Goal: Navigation & Orientation: Find specific page/section

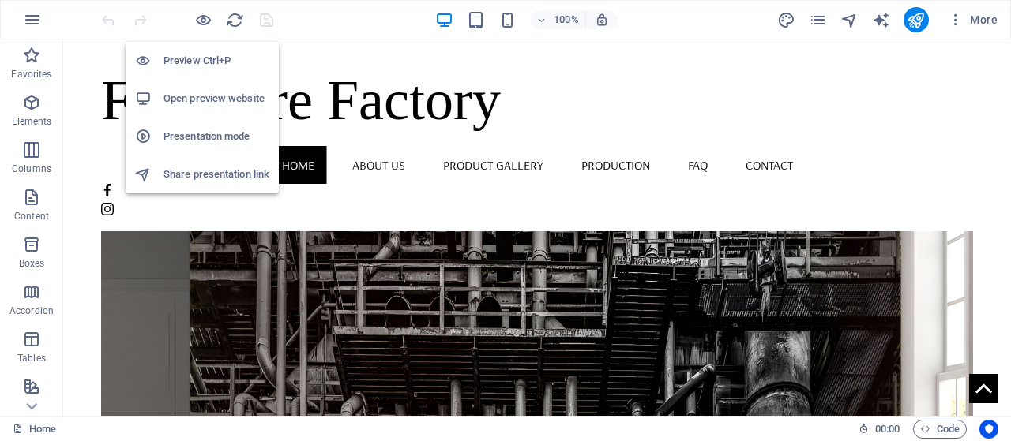
click at [212, 62] on h6 "Preview Ctrl+P" at bounding box center [216, 60] width 106 height 19
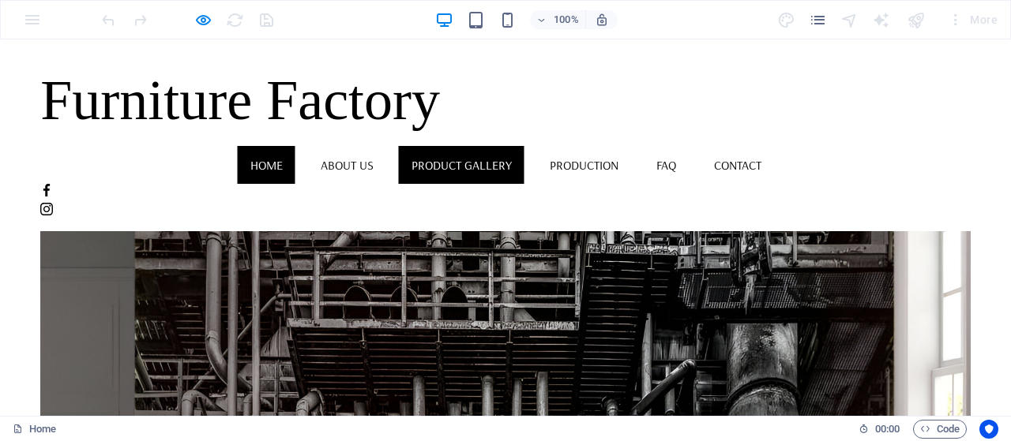
click at [441, 175] on link "Product Gallery" at bounding box center [462, 165] width 126 height 38
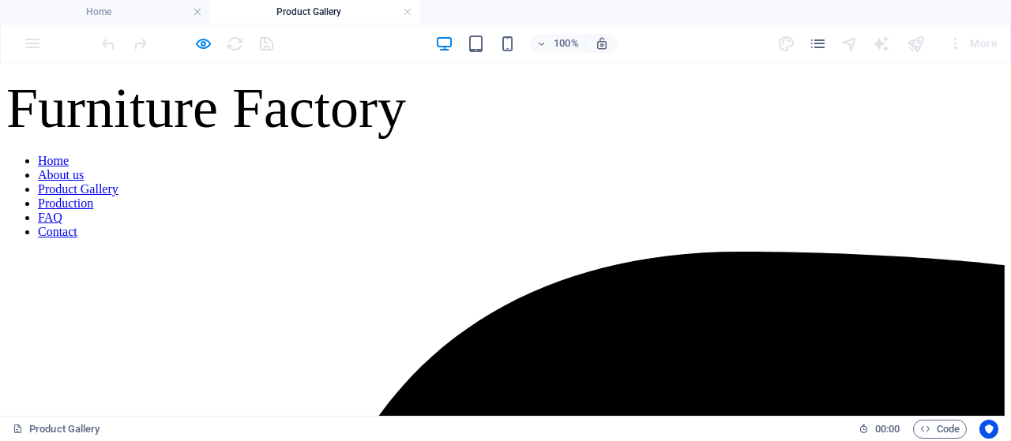
scroll to position [395, 0]
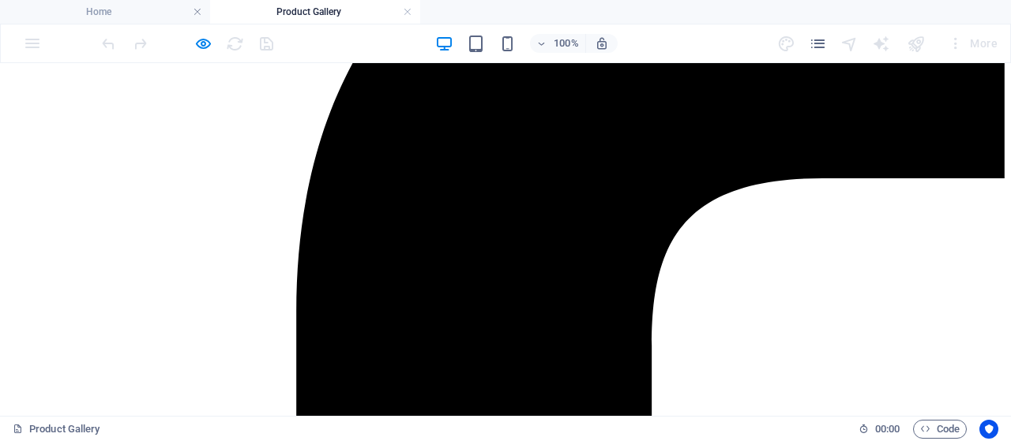
drag, startPoint x: 257, startPoint y: 283, endPoint x: 265, endPoint y: 290, distance: 10.1
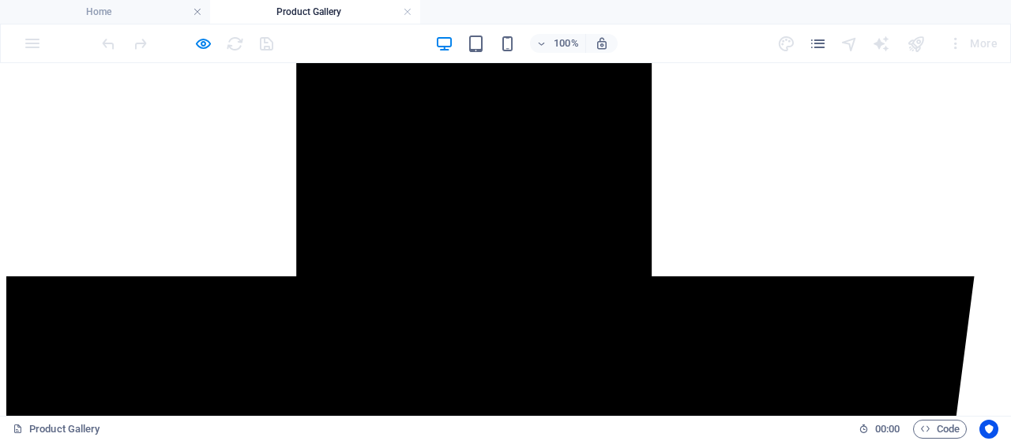
scroll to position [711, 0]
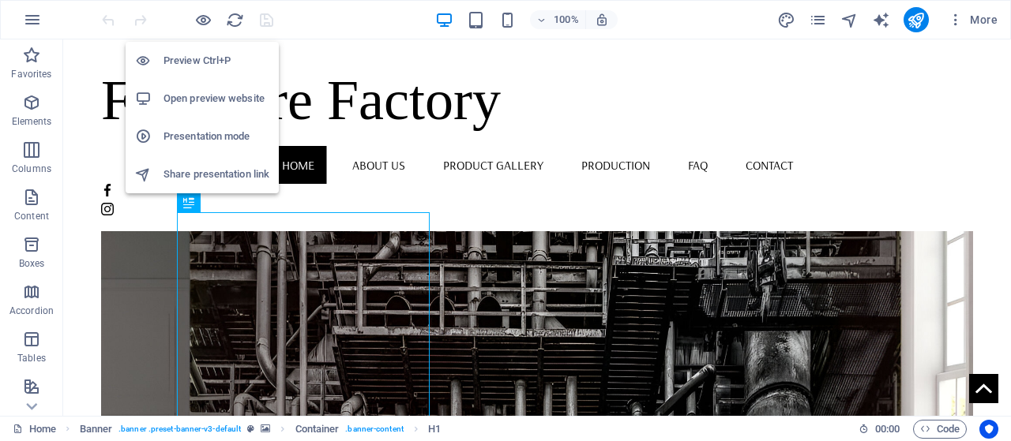
click at [207, 99] on h6 "Open preview website" at bounding box center [216, 98] width 106 height 19
